Goal: Task Accomplishment & Management: Manage account settings

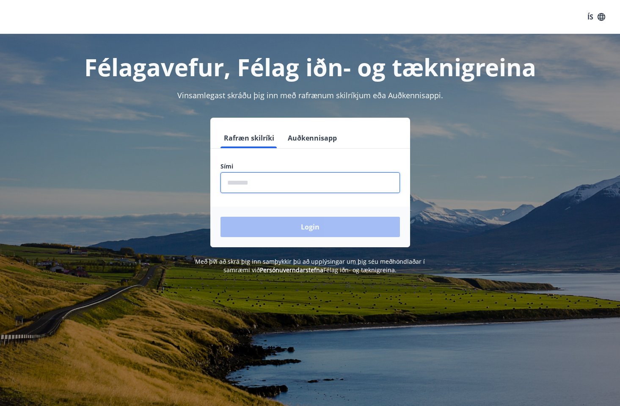
click at [362, 181] on input "phone" at bounding box center [309, 182] width 179 height 21
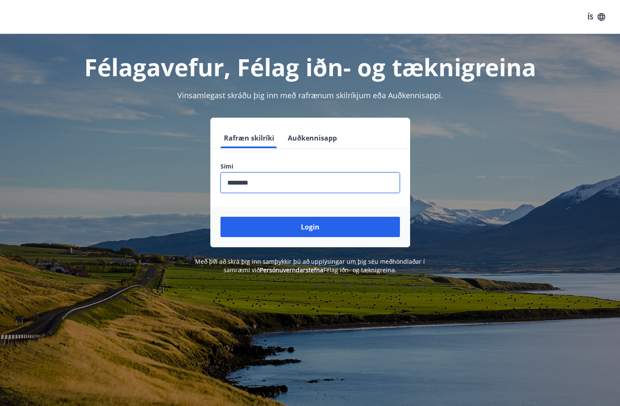
type input "********"
click at [310, 227] on button "Login" at bounding box center [309, 227] width 179 height 20
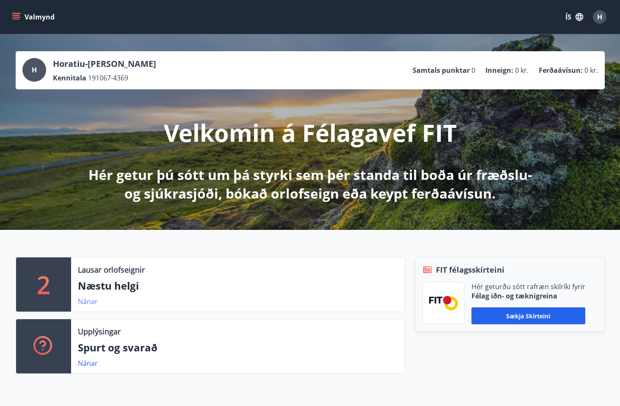
click at [87, 300] on link "Nánar" at bounding box center [88, 301] width 20 height 9
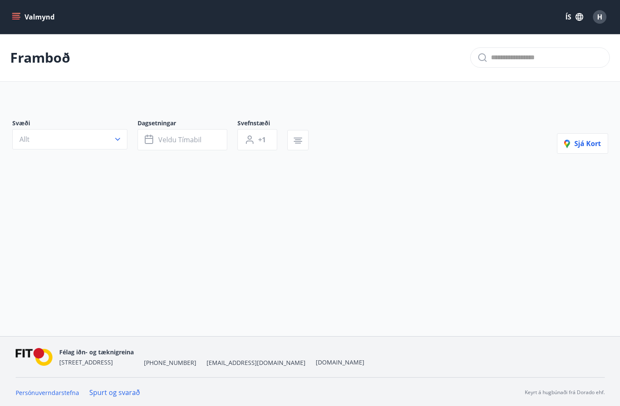
type input "*"
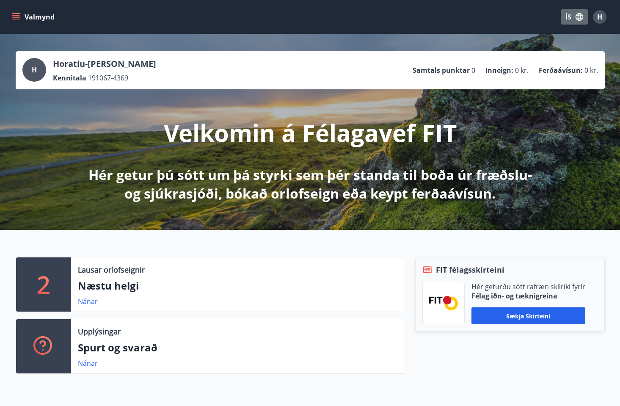
click at [569, 14] on button "ÍS" at bounding box center [574, 16] width 27 height 15
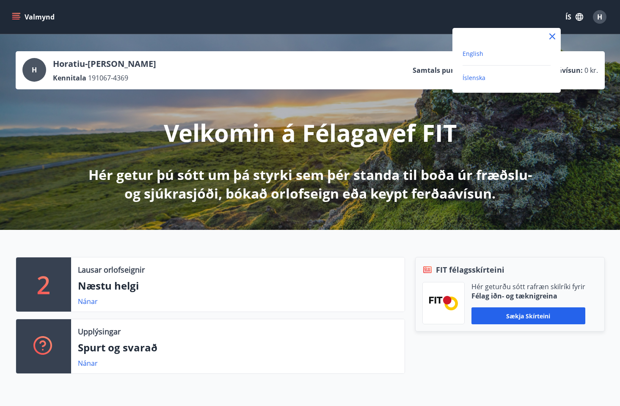
click at [473, 54] on span "English" at bounding box center [472, 53] width 21 height 8
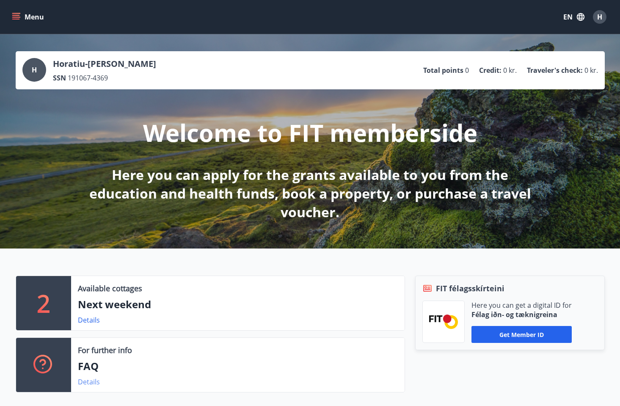
click at [87, 381] on link "Details" at bounding box center [89, 381] width 22 height 9
click at [599, 16] on span "H" at bounding box center [599, 16] width 5 height 9
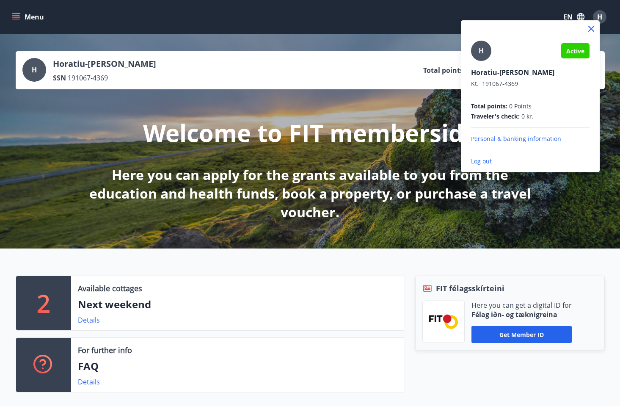
click at [501, 137] on p "Personal & banking information" at bounding box center [530, 139] width 118 height 8
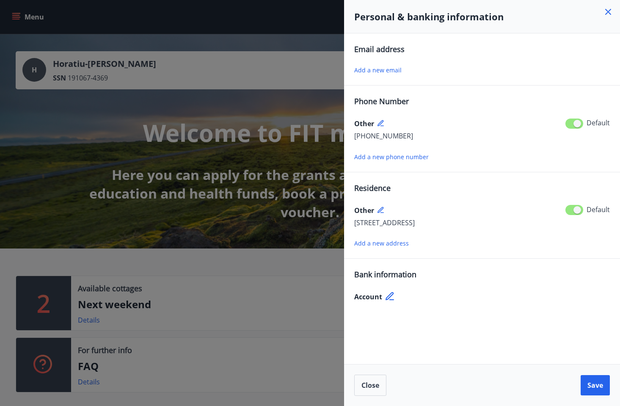
click at [228, 109] on div at bounding box center [310, 203] width 620 height 406
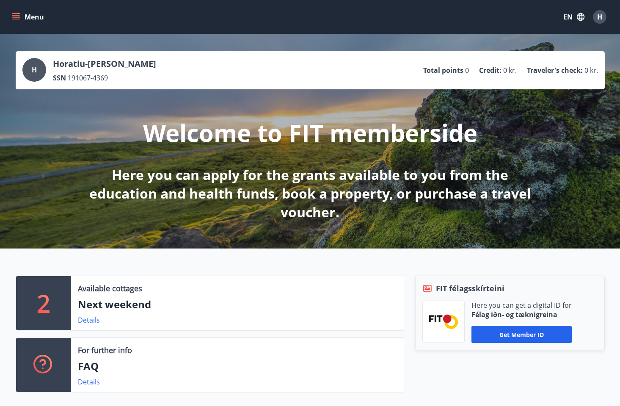
click at [31, 16] on button "Menu" at bounding box center [28, 16] width 37 height 15
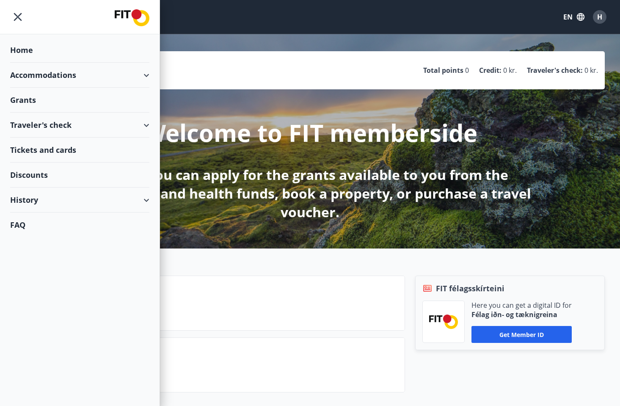
click at [25, 199] on div "History" at bounding box center [79, 199] width 139 height 25
click at [25, 48] on div "Home" at bounding box center [79, 50] width 139 height 25
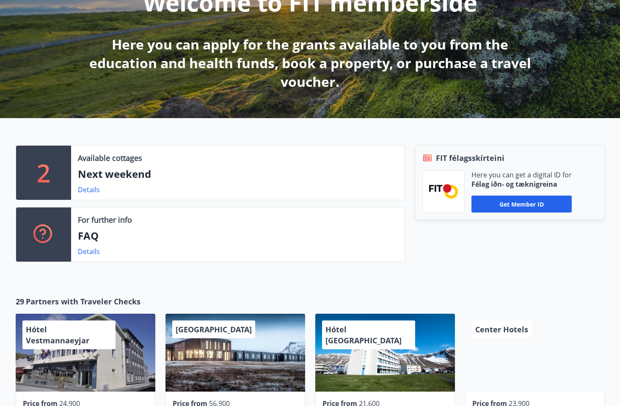
scroll to position [138, 0]
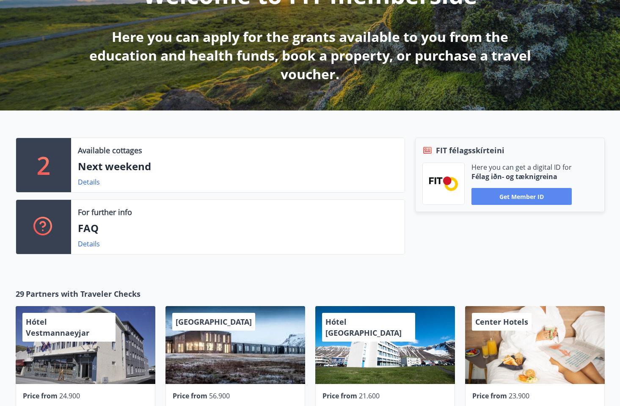
click at [525, 196] on button "Get member ID" at bounding box center [521, 196] width 100 height 17
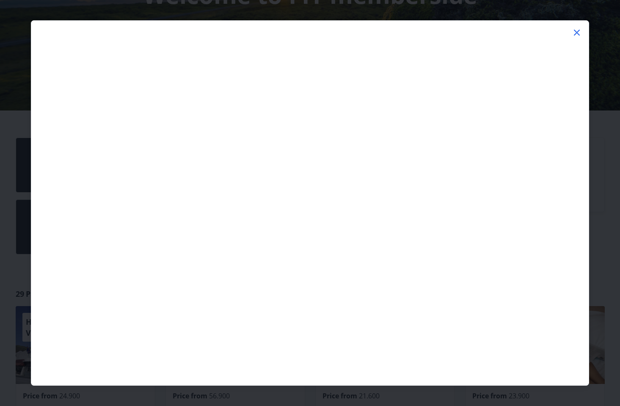
click at [574, 30] on icon at bounding box center [577, 32] width 10 height 10
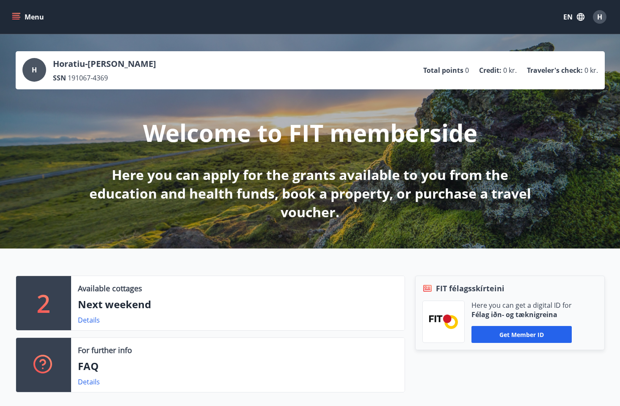
scroll to position [0, 0]
click at [572, 13] on button "EN" at bounding box center [574, 16] width 28 height 15
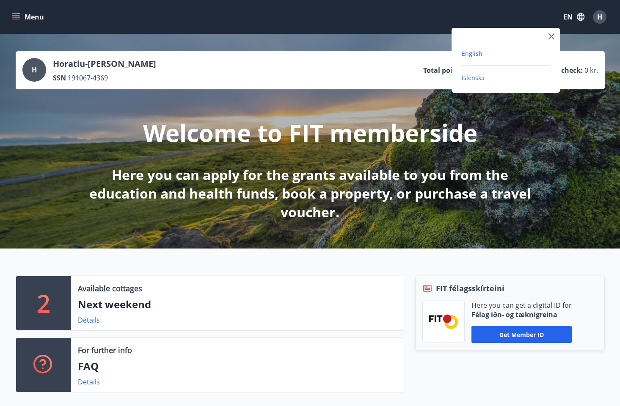
click at [475, 76] on span "Íslenska" at bounding box center [473, 78] width 23 height 8
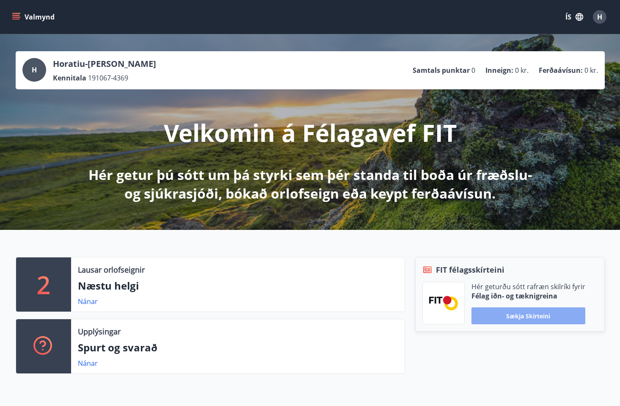
click at [536, 315] on button "Sækja skírteini" at bounding box center [528, 315] width 114 height 17
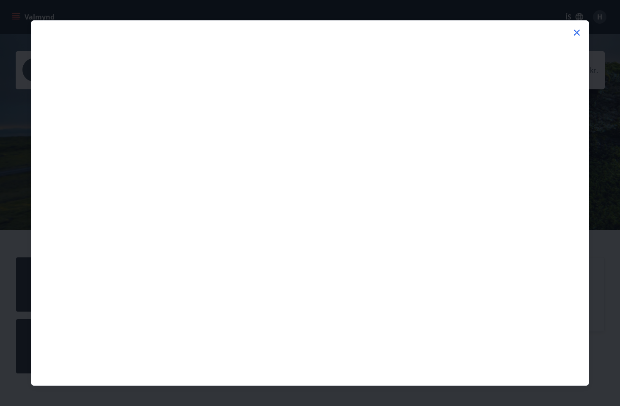
click at [577, 28] on icon at bounding box center [577, 32] width 10 height 10
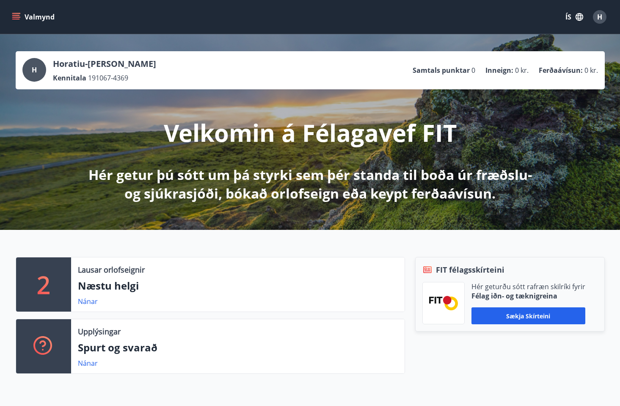
click at [598, 16] on span "H" at bounding box center [599, 16] width 5 height 9
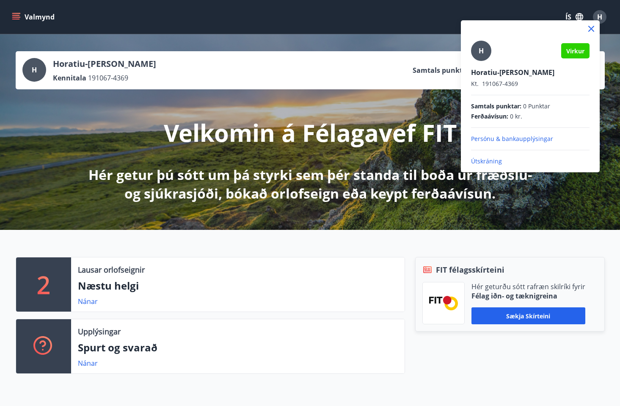
click at [374, 134] on div at bounding box center [310, 203] width 620 height 406
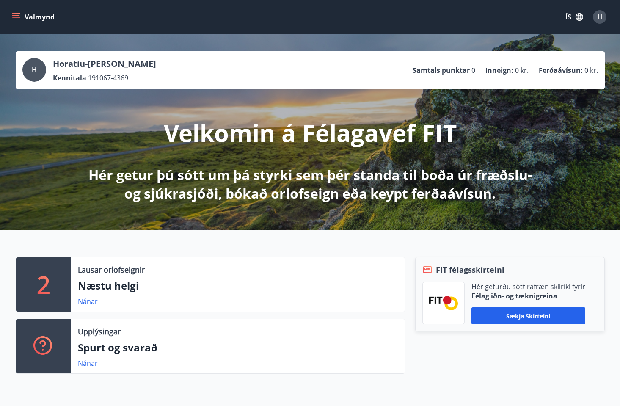
click at [598, 16] on span "H" at bounding box center [599, 16] width 5 height 9
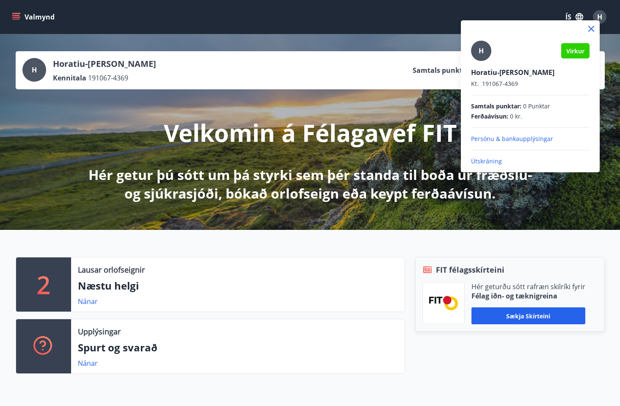
click at [490, 159] on p "Útskráning" at bounding box center [530, 161] width 118 height 8
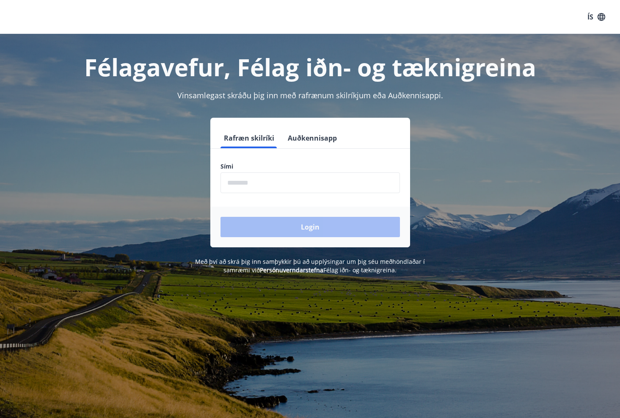
click at [313, 185] on input "phone" at bounding box center [309, 182] width 179 height 21
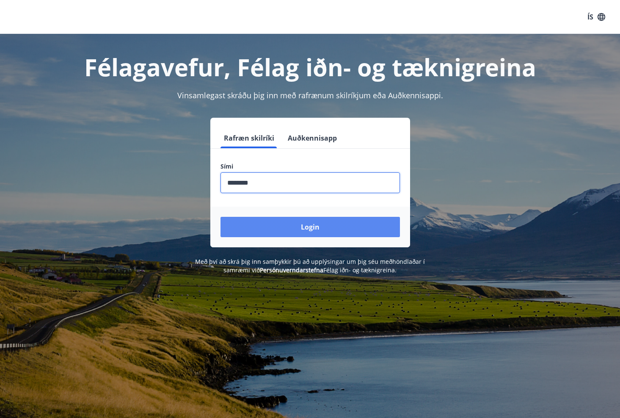
type input "********"
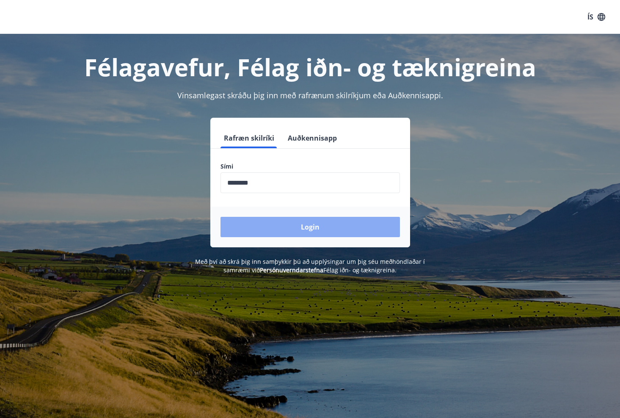
click at [307, 225] on button "Login" at bounding box center [309, 227] width 179 height 20
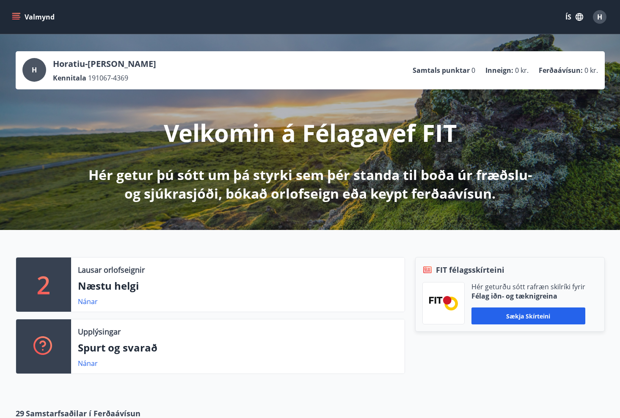
click at [16, 13] on icon "menu" at bounding box center [16, 13] width 9 height 1
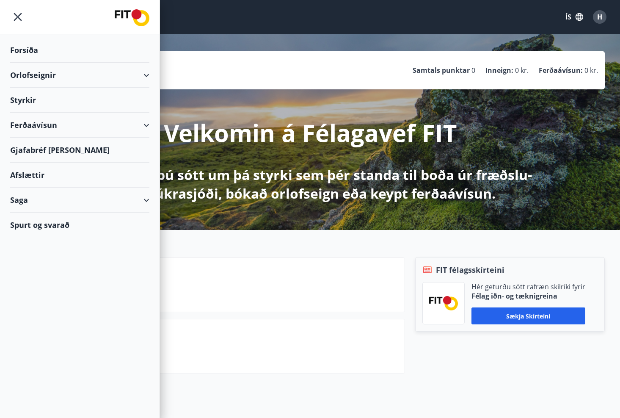
click at [22, 47] on div "Forsíða" at bounding box center [79, 50] width 139 height 25
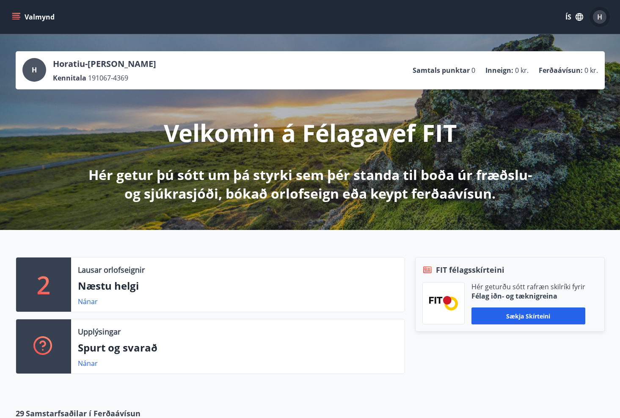
click at [602, 14] on span "H" at bounding box center [599, 16] width 5 height 9
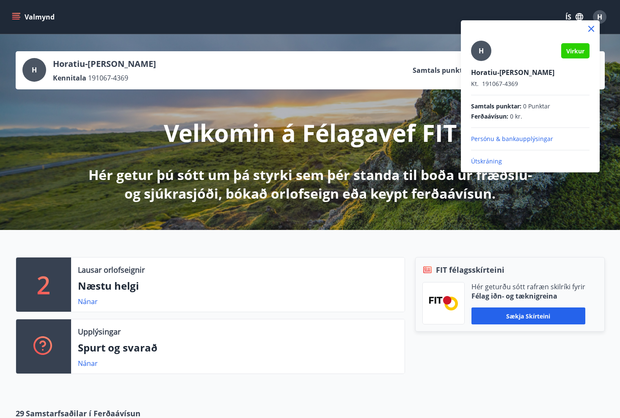
click at [373, 125] on div at bounding box center [310, 209] width 620 height 418
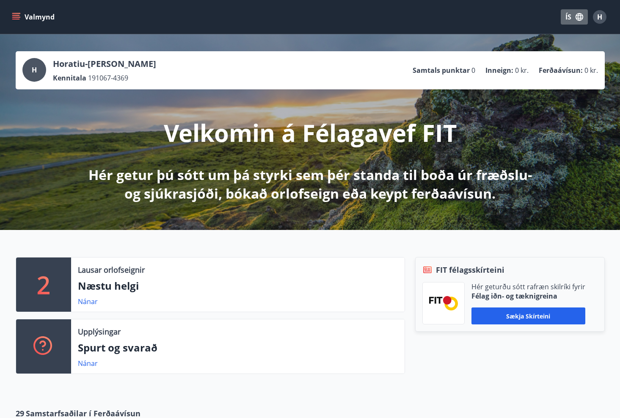
click at [569, 13] on button "ÍS" at bounding box center [574, 16] width 27 height 15
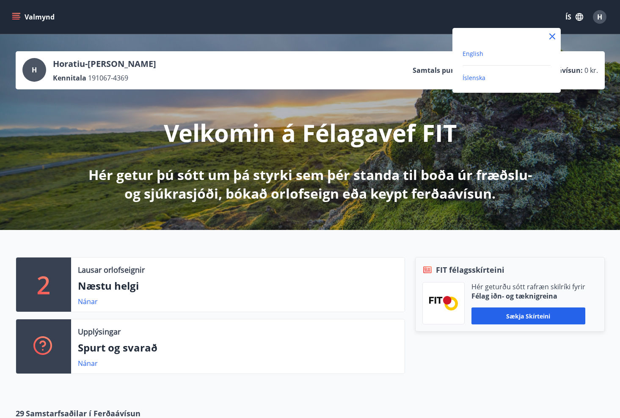
click at [481, 52] on span "English" at bounding box center [472, 53] width 21 height 8
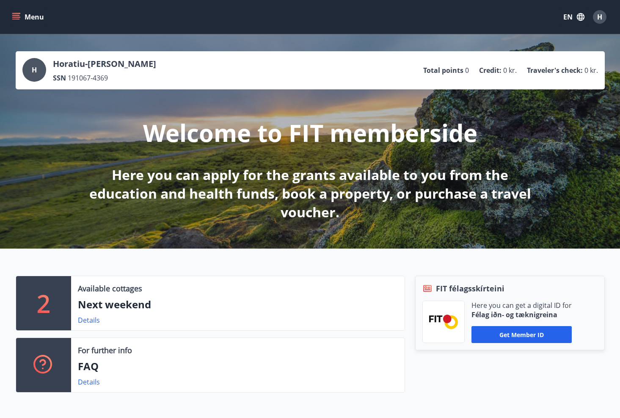
click at [289, 198] on p "Here you can apply for the grants available to you from the education and healt…" at bounding box center [310, 193] width 447 height 56
click at [36, 66] on span "H" at bounding box center [34, 69] width 5 height 9
click at [36, 16] on button "Menu" at bounding box center [28, 16] width 37 height 15
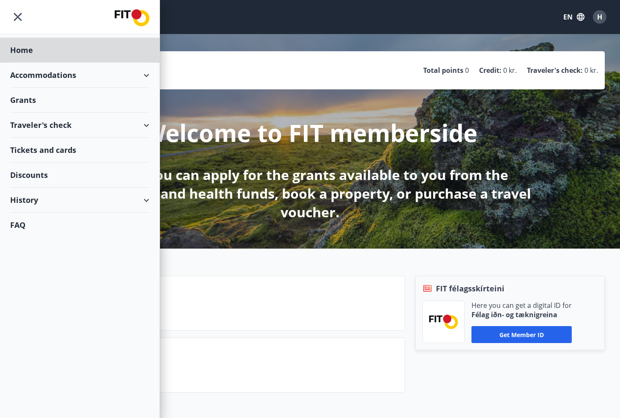
click at [25, 63] on div "Grants" at bounding box center [79, 50] width 139 height 25
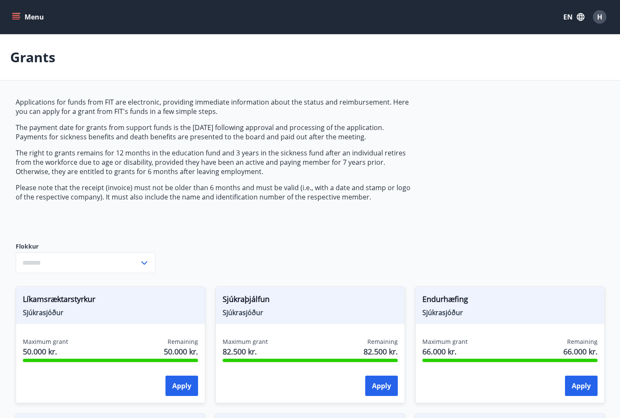
type input "***"
click at [15, 12] on button "Menu" at bounding box center [28, 16] width 37 height 15
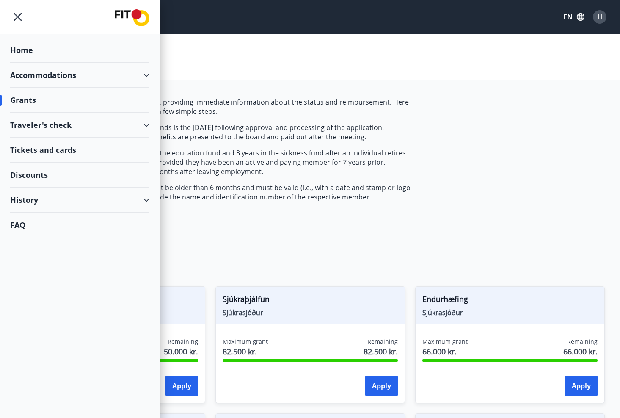
click at [49, 123] on div "Traveler's check" at bounding box center [79, 125] width 139 height 25
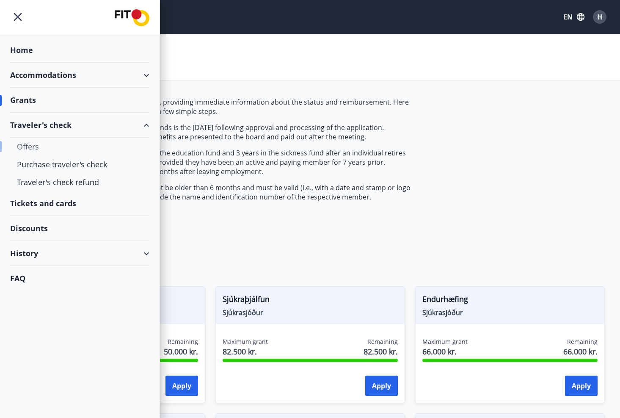
click at [32, 146] on div "Offers" at bounding box center [80, 146] width 126 height 18
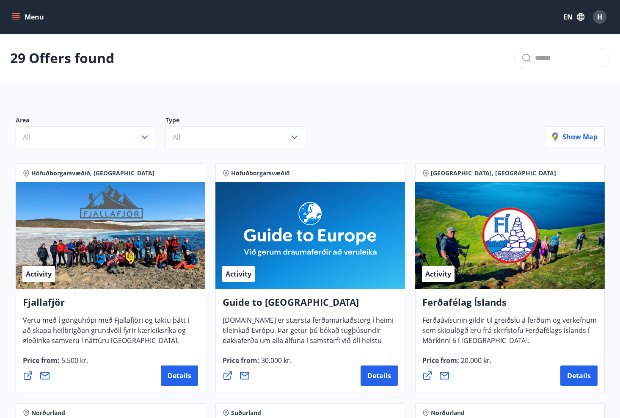
click at [16, 13] on icon "menu" at bounding box center [16, 17] width 8 height 8
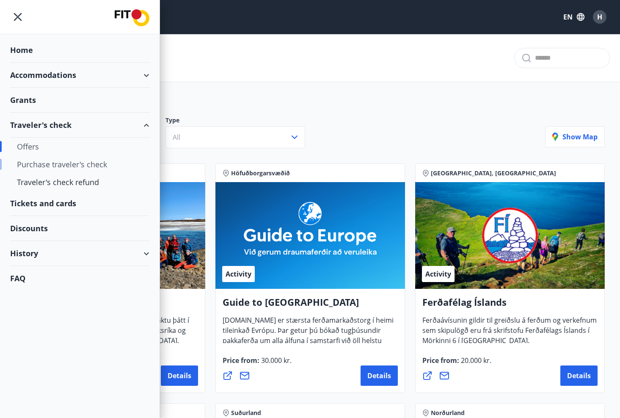
click at [70, 161] on div "Purchase traveler's check" at bounding box center [80, 164] width 126 height 18
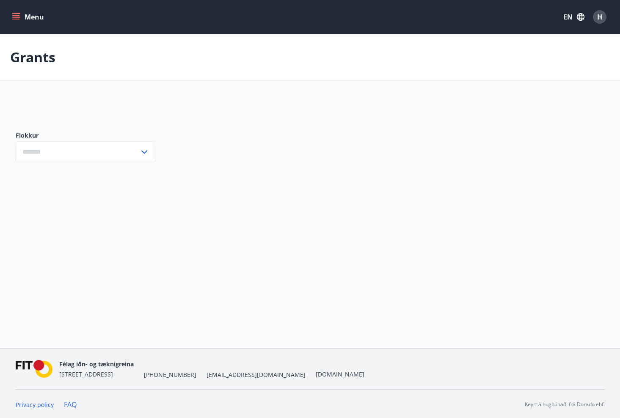
type input "***"
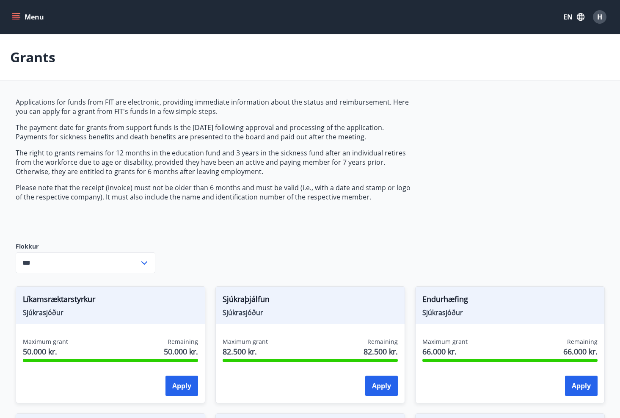
click at [17, 15] on icon "menu" at bounding box center [16, 15] width 8 height 1
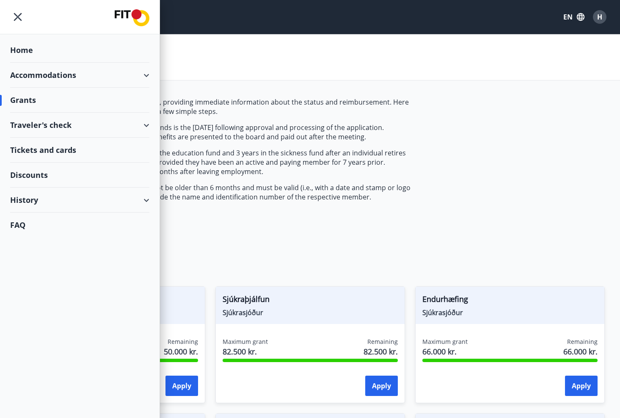
click at [33, 200] on div "History" at bounding box center [79, 199] width 139 height 25
click at [68, 327] on div "Membership fees" at bounding box center [80, 328] width 126 height 18
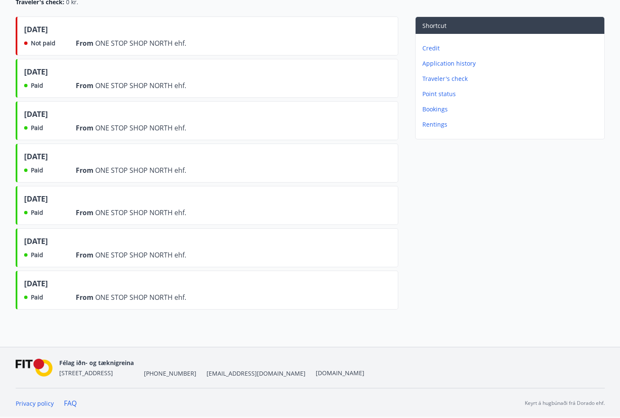
scroll to position [110, 0]
click at [35, 299] on span "Paid" at bounding box center [37, 297] width 12 height 8
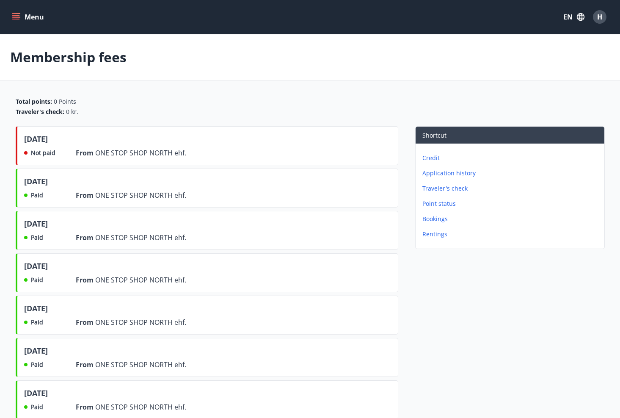
scroll to position [0, 0]
click at [445, 203] on p "Point status" at bounding box center [511, 203] width 179 height 8
click at [101, 151] on span "ONE STOP SHOP NORTH ehf." at bounding box center [140, 152] width 91 height 9
click at [599, 15] on span "H" at bounding box center [599, 16] width 5 height 9
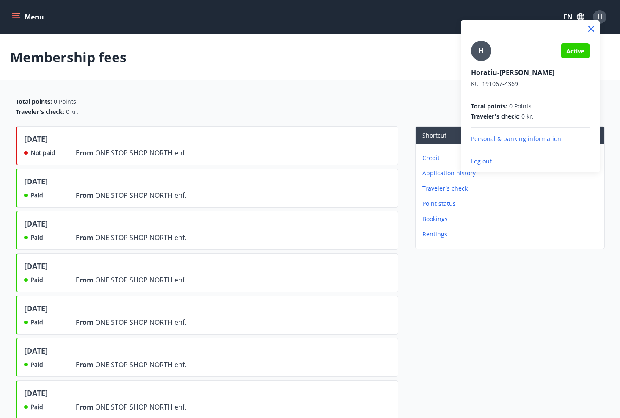
click at [484, 161] on p "Log out" at bounding box center [530, 161] width 118 height 8
